Goal: Task Accomplishment & Management: Complete application form

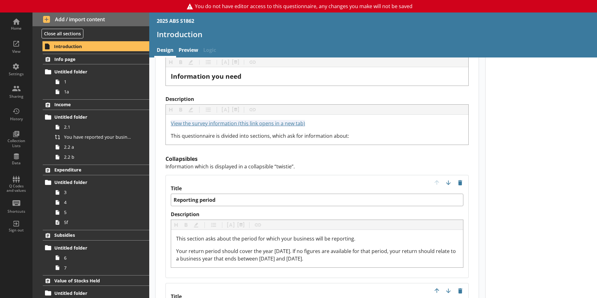
scroll to position [624, 0]
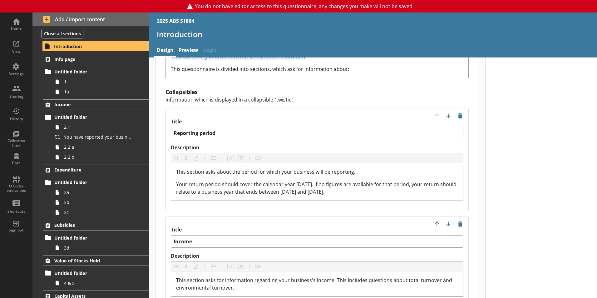
scroll to position [624, 0]
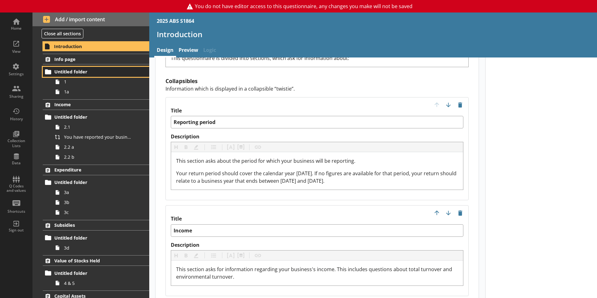
click at [93, 76] on link "Untitled folder" at bounding box center [96, 72] width 106 height 10
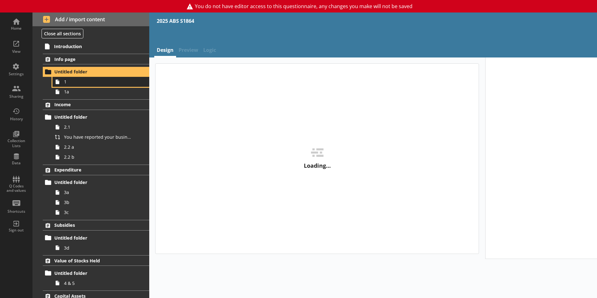
click at [93, 80] on span "1" at bounding box center [98, 82] width 69 height 6
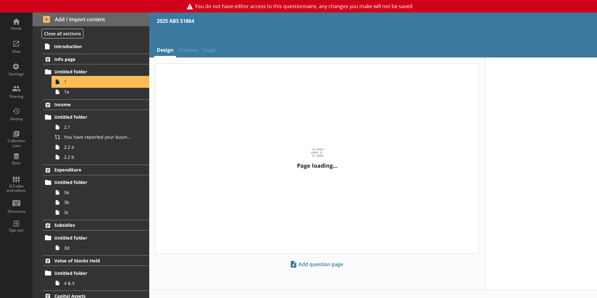
type textarea "x"
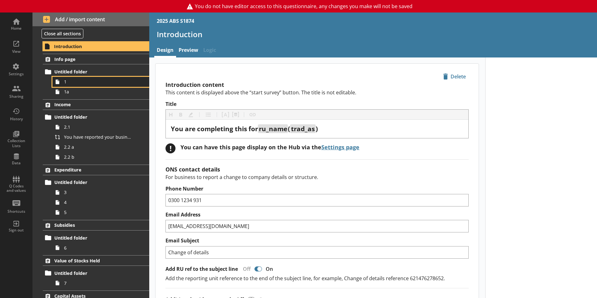
click at [79, 78] on link "1" at bounding box center [100, 82] width 97 height 10
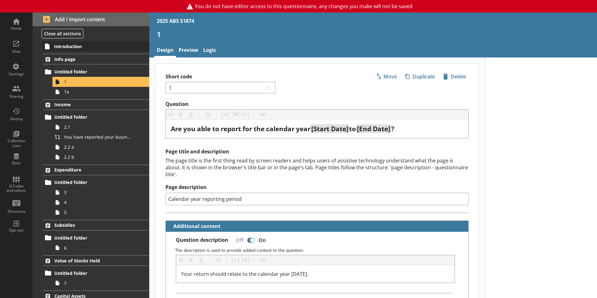
click at [73, 52] on div "Introduction Info page Untitled folder 1 1a Income Untitled folder 2.1 You have…" at bounding box center [90, 169] width 117 height 257
click at [73, 45] on span "Introduction" at bounding box center [92, 46] width 77 height 6
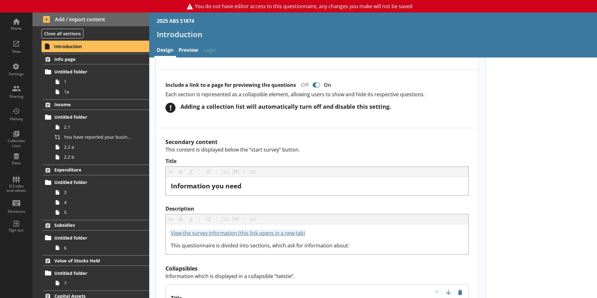
scroll to position [656, 0]
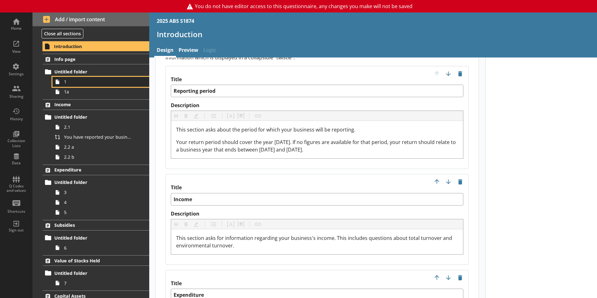
click at [65, 81] on span "1" at bounding box center [98, 82] width 69 height 6
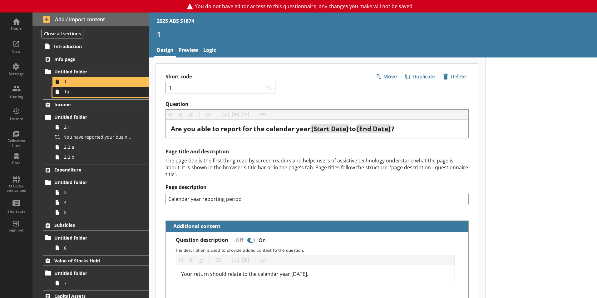
click at [98, 93] on span "1a" at bounding box center [98, 92] width 69 height 6
type textarea "x"
select select "ref_p_end_date"
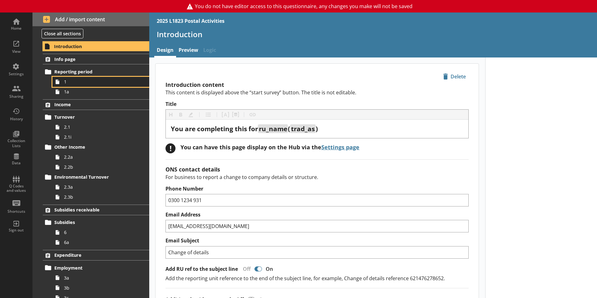
click at [79, 78] on link "1" at bounding box center [100, 82] width 97 height 10
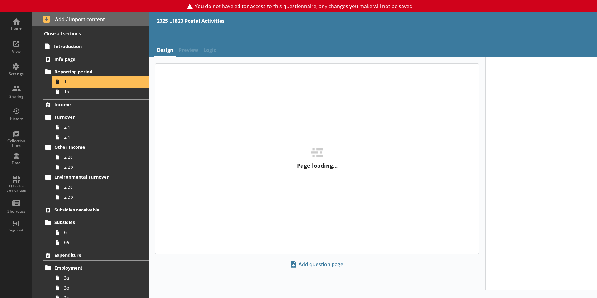
type textarea "x"
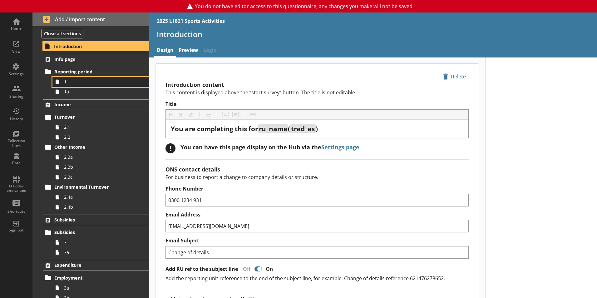
click at [88, 83] on span "1" at bounding box center [98, 82] width 69 height 6
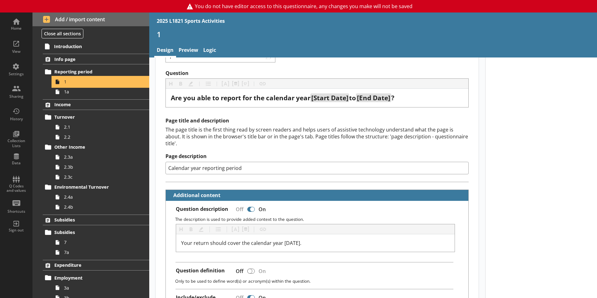
scroll to position [187, 0]
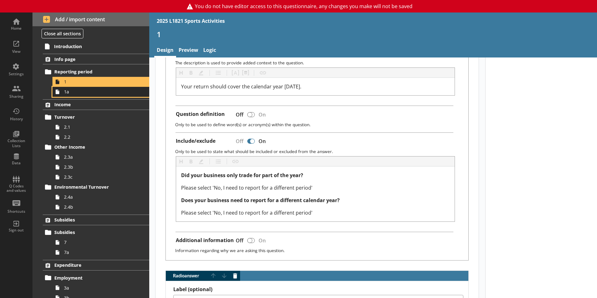
click at [76, 93] on span "1a" at bounding box center [98, 92] width 69 height 6
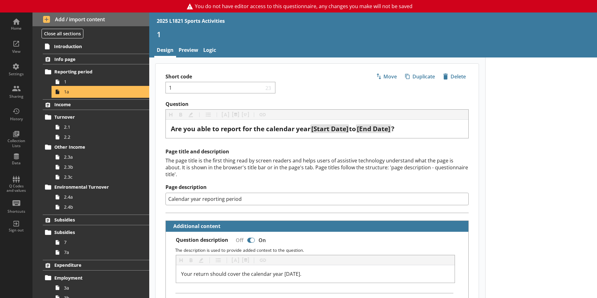
type textarea "x"
select select "ref_p_end_date"
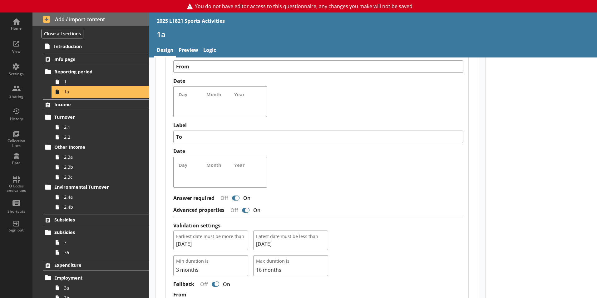
scroll to position [562, 0]
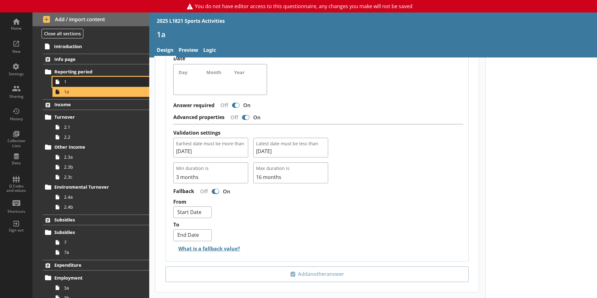
click at [69, 78] on link "1" at bounding box center [100, 82] width 97 height 10
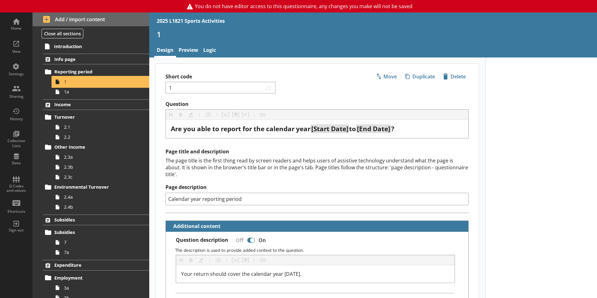
type textarea "x"
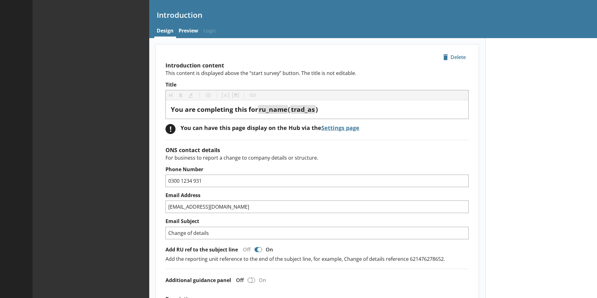
type textarea "x"
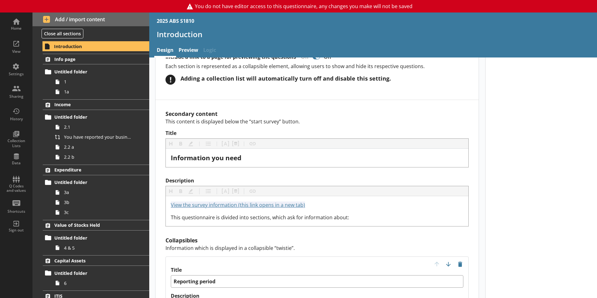
scroll to position [531, 0]
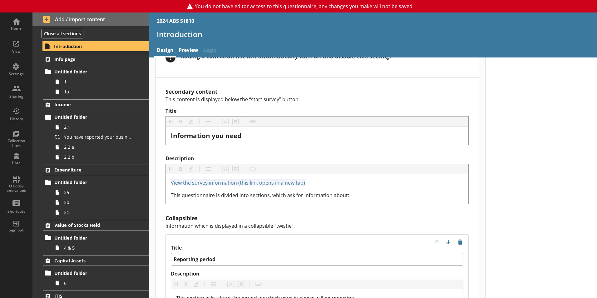
scroll to position [531, 0]
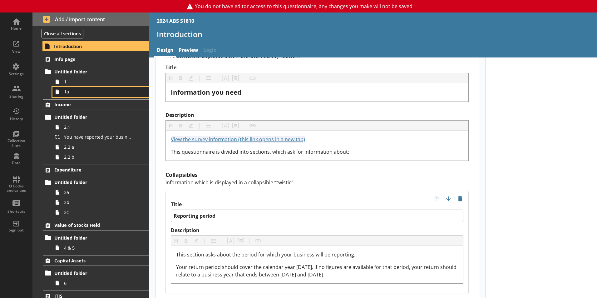
click at [79, 92] on span "1a" at bounding box center [98, 92] width 69 height 6
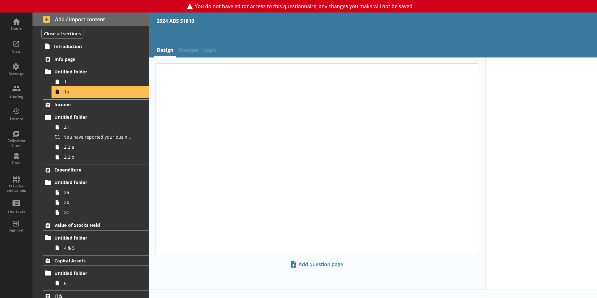
type textarea "x"
select select "ref_p_end_date"
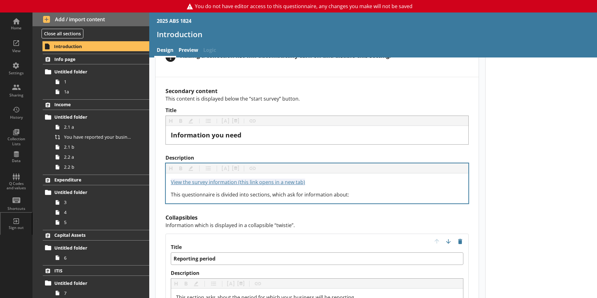
scroll to position [593, 0]
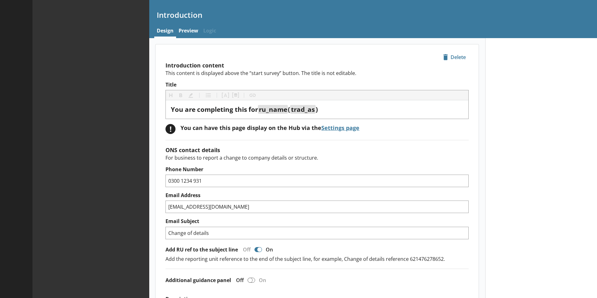
type textarea "x"
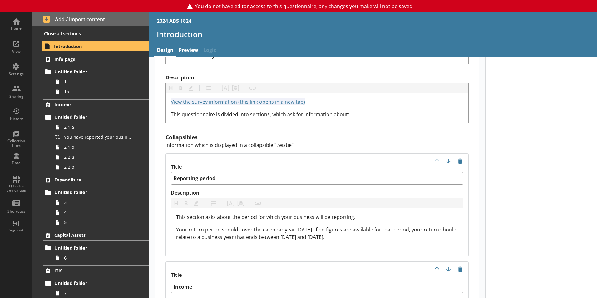
scroll to position [656, 0]
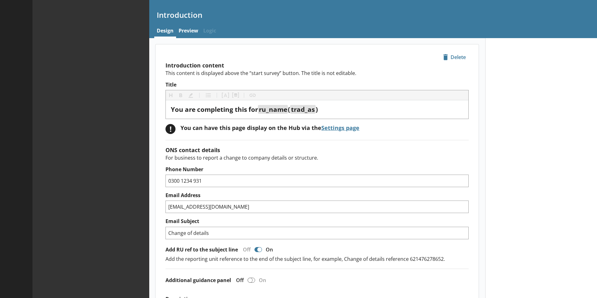
type textarea "x"
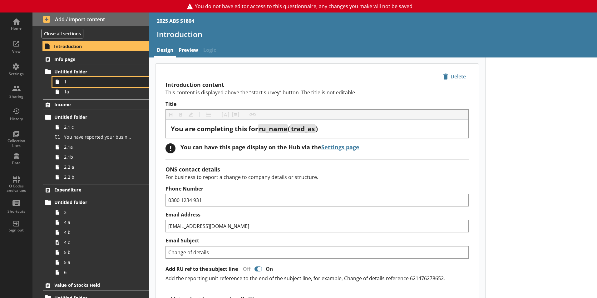
click at [78, 84] on span "1" at bounding box center [98, 82] width 69 height 6
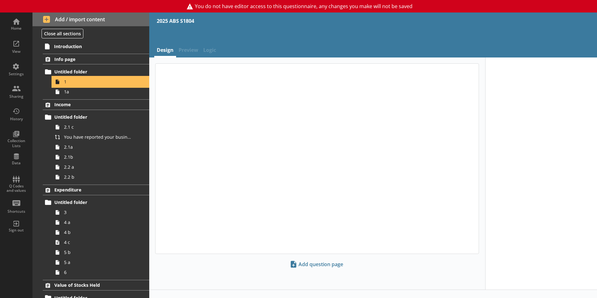
type textarea "x"
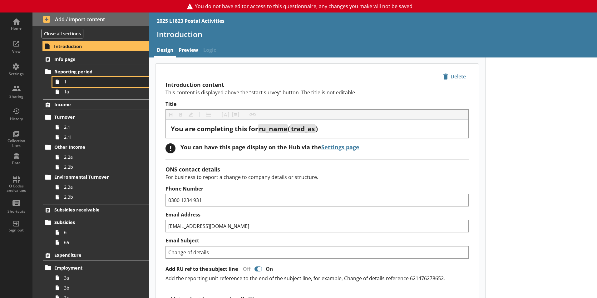
click at [72, 81] on span "1" at bounding box center [98, 82] width 69 height 6
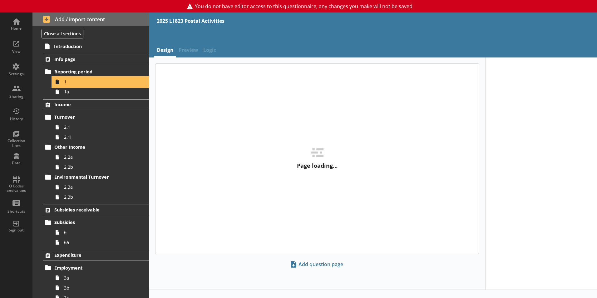
type textarea "x"
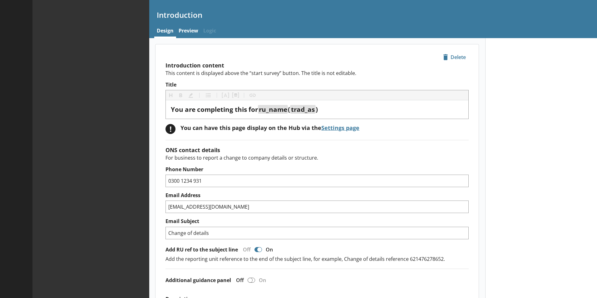
type textarea "x"
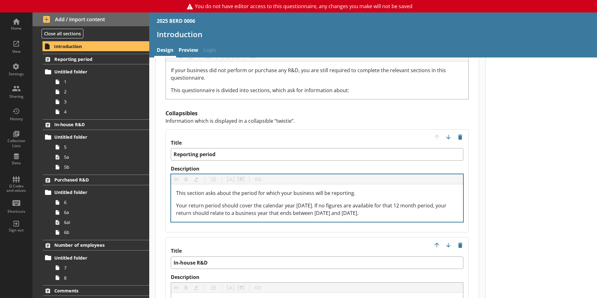
scroll to position [593, 0]
